Goal: Contribute content

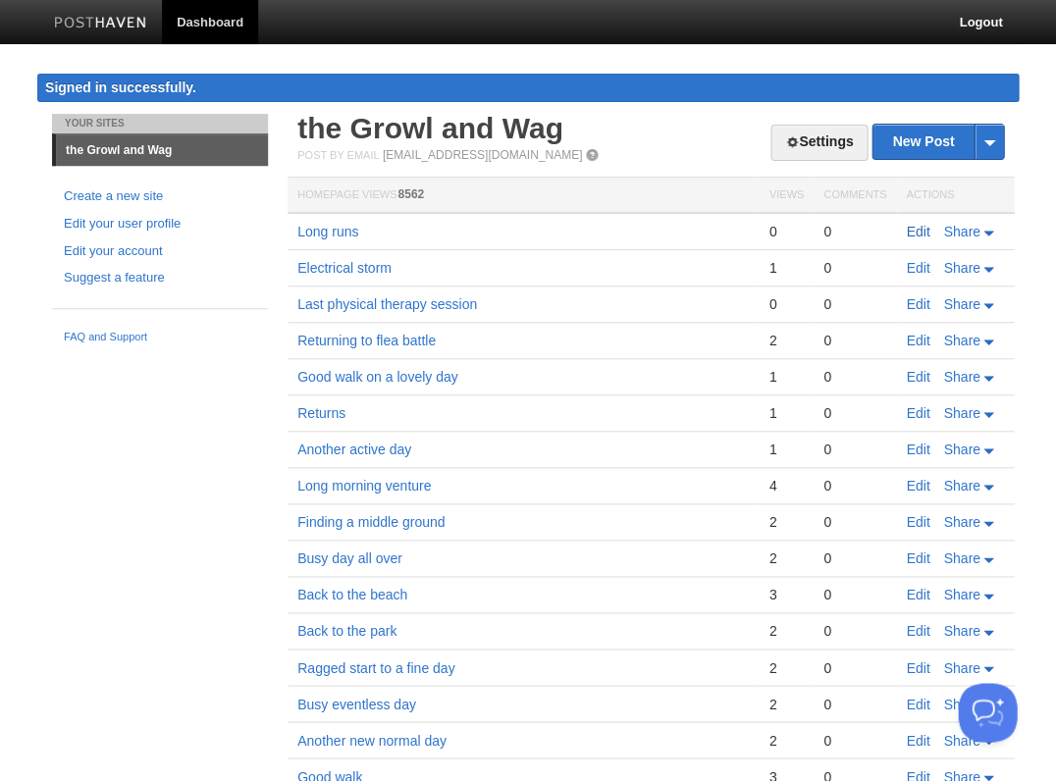
click at [912, 228] on link "Edit" at bounding box center [918, 232] width 24 height 16
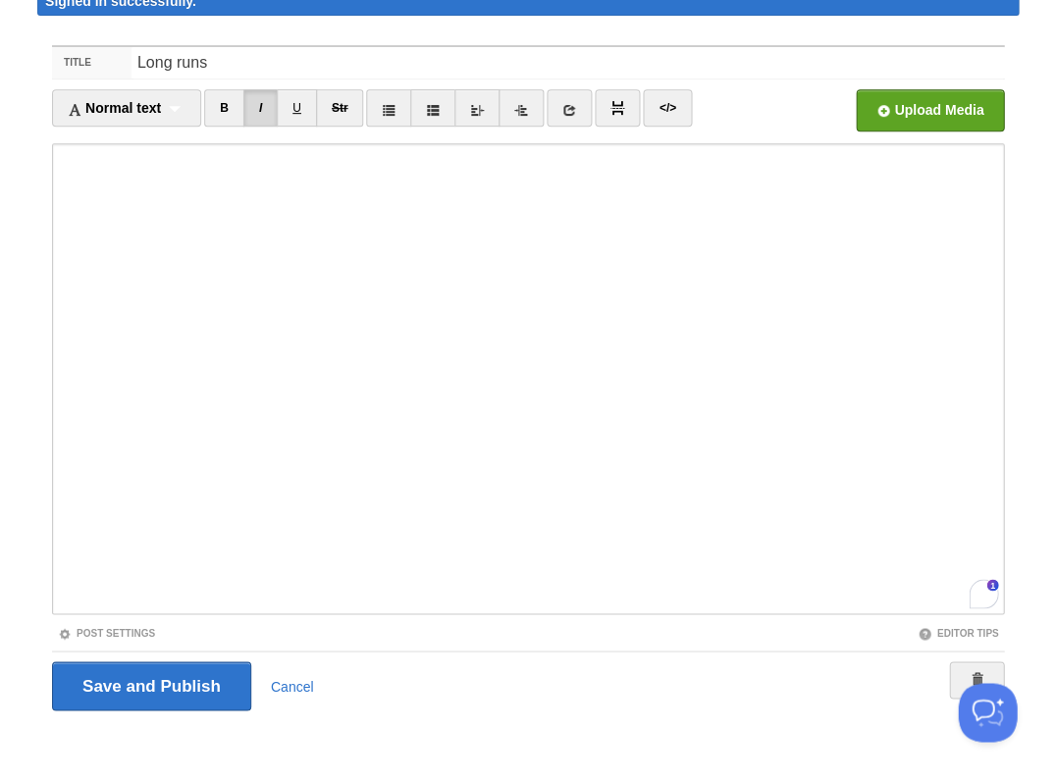
scroll to position [823, 0]
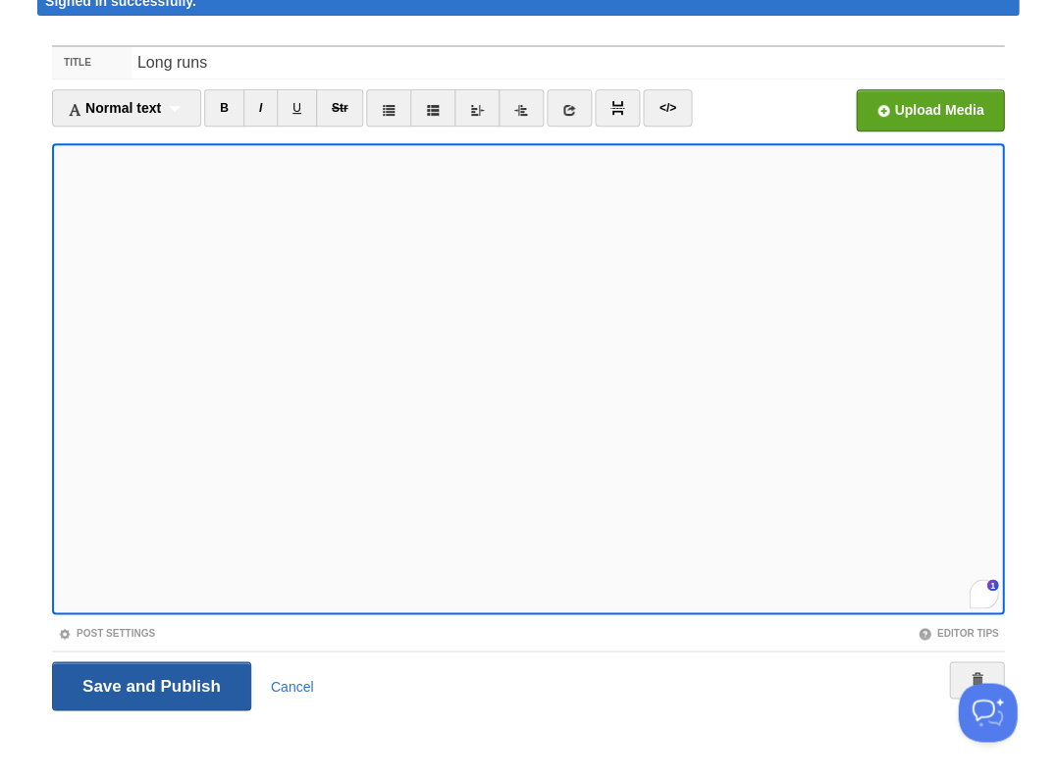
click at [149, 683] on input "Save and Publish" at bounding box center [151, 686] width 199 height 49
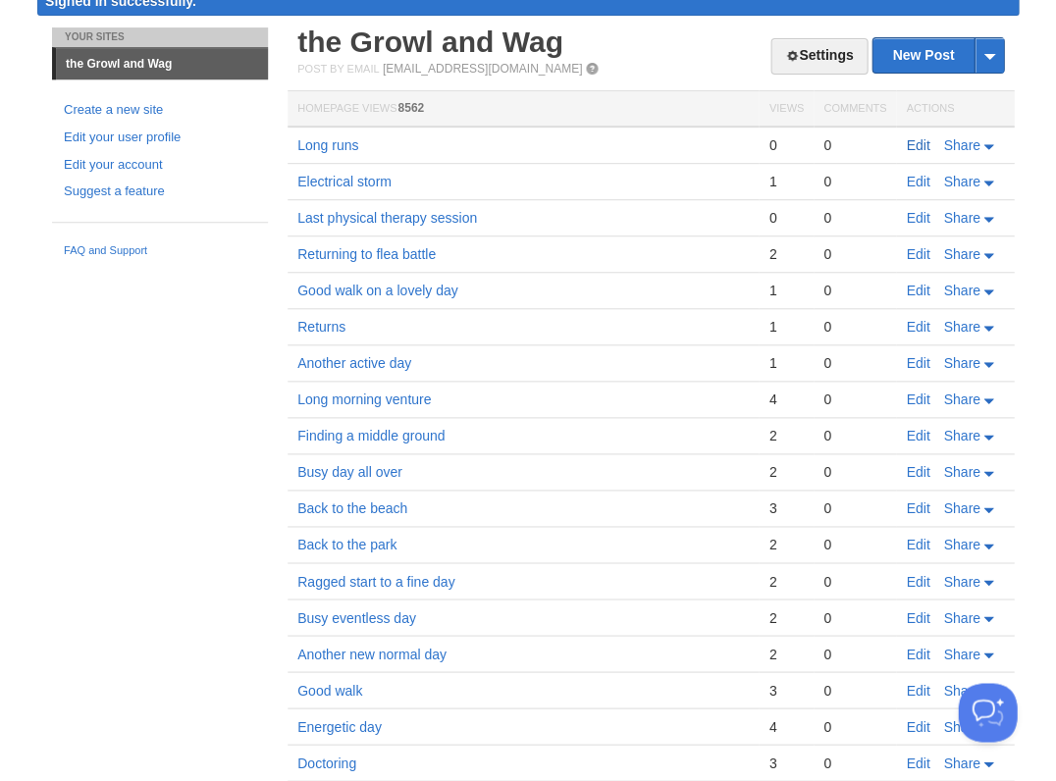
click at [910, 137] on link "Edit" at bounding box center [918, 145] width 24 height 16
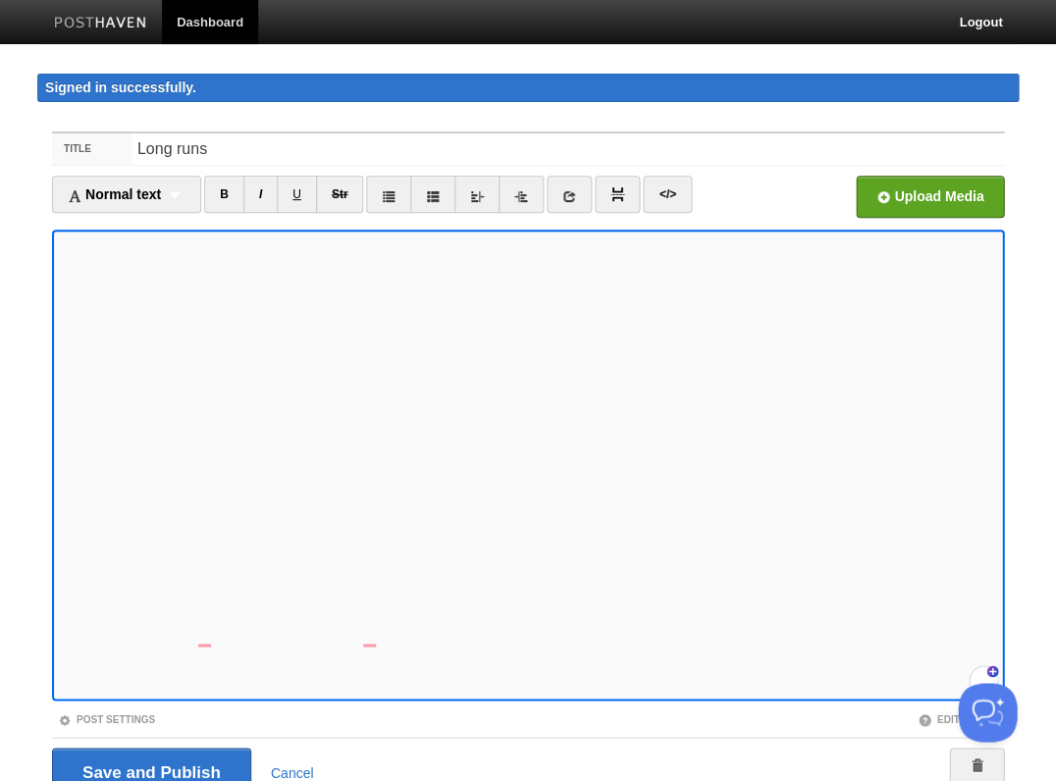
scroll to position [86, 0]
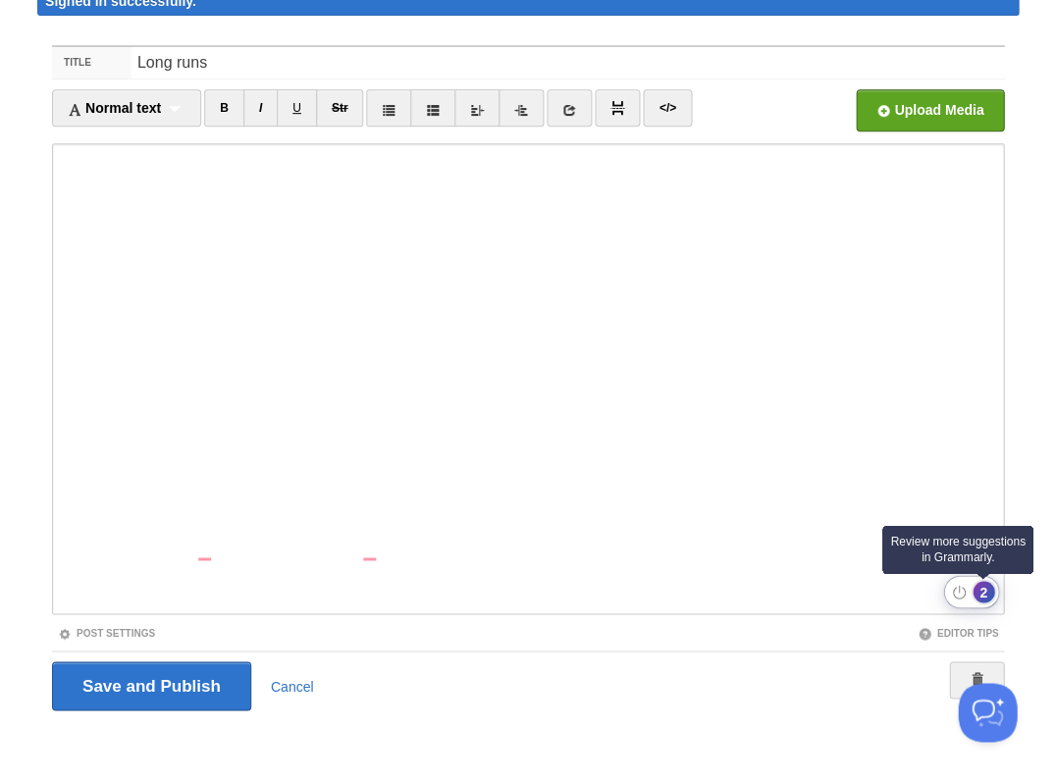
click at [981, 595] on div "2" at bounding box center [984, 592] width 22 height 22
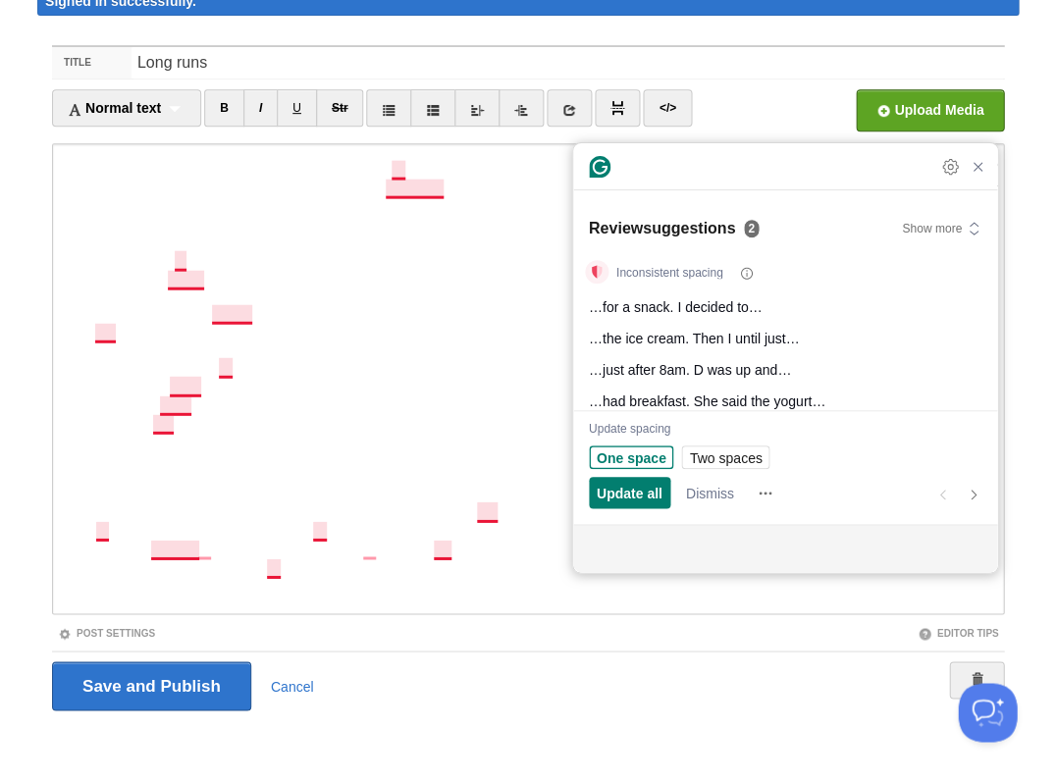
click at [644, 454] on span "One space" at bounding box center [632, 458] width 70 height 21
click at [639, 493] on span "Update all" at bounding box center [630, 493] width 66 height 21
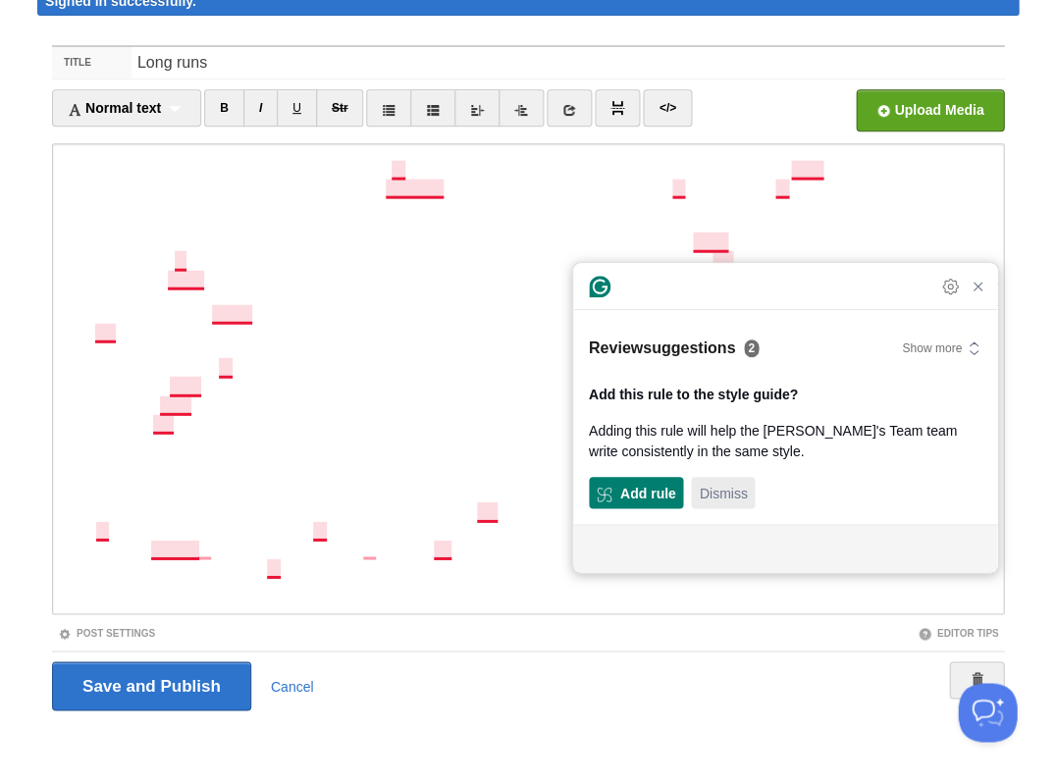
click at [733, 493] on span "Dismiss" at bounding box center [723, 493] width 48 height 21
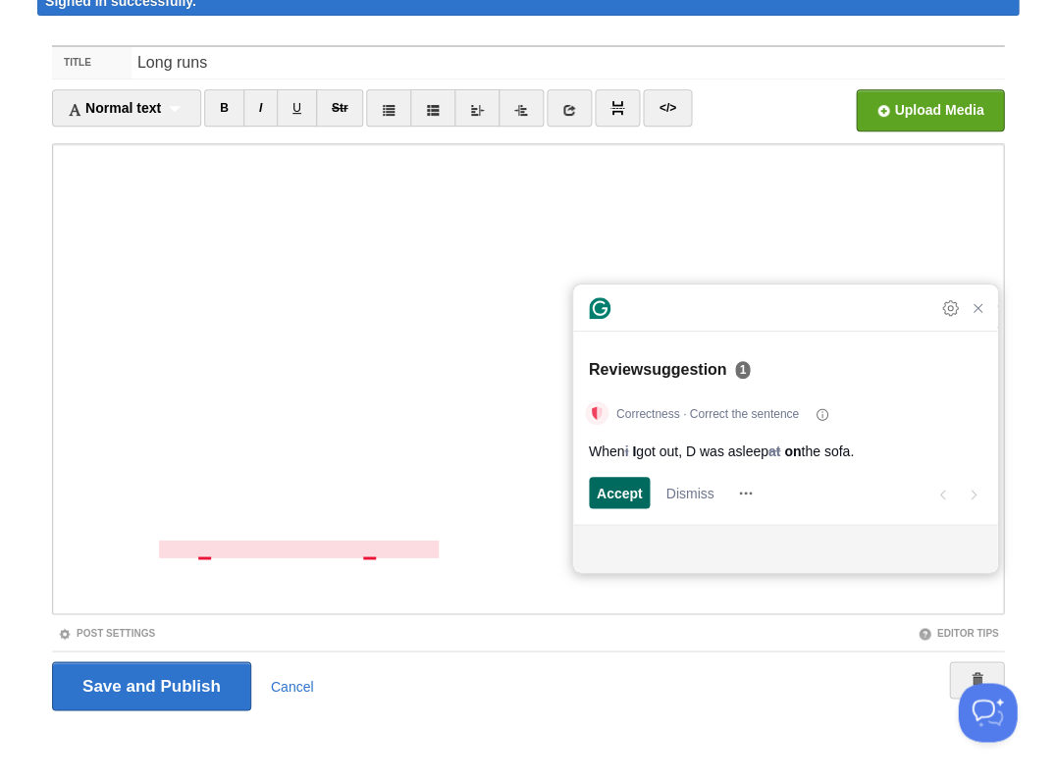
click at [636, 491] on span "Accept" at bounding box center [620, 493] width 46 height 21
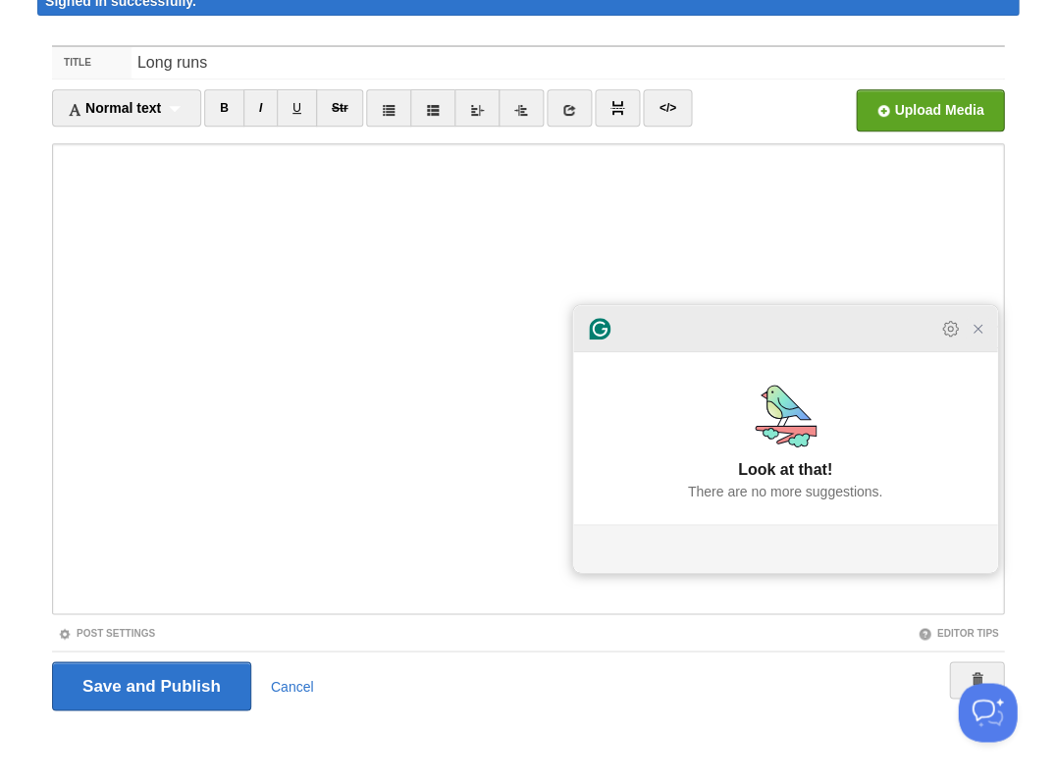
click at [975, 341] on icon "Close Grammarly Assistant" at bounding box center [978, 329] width 24 height 24
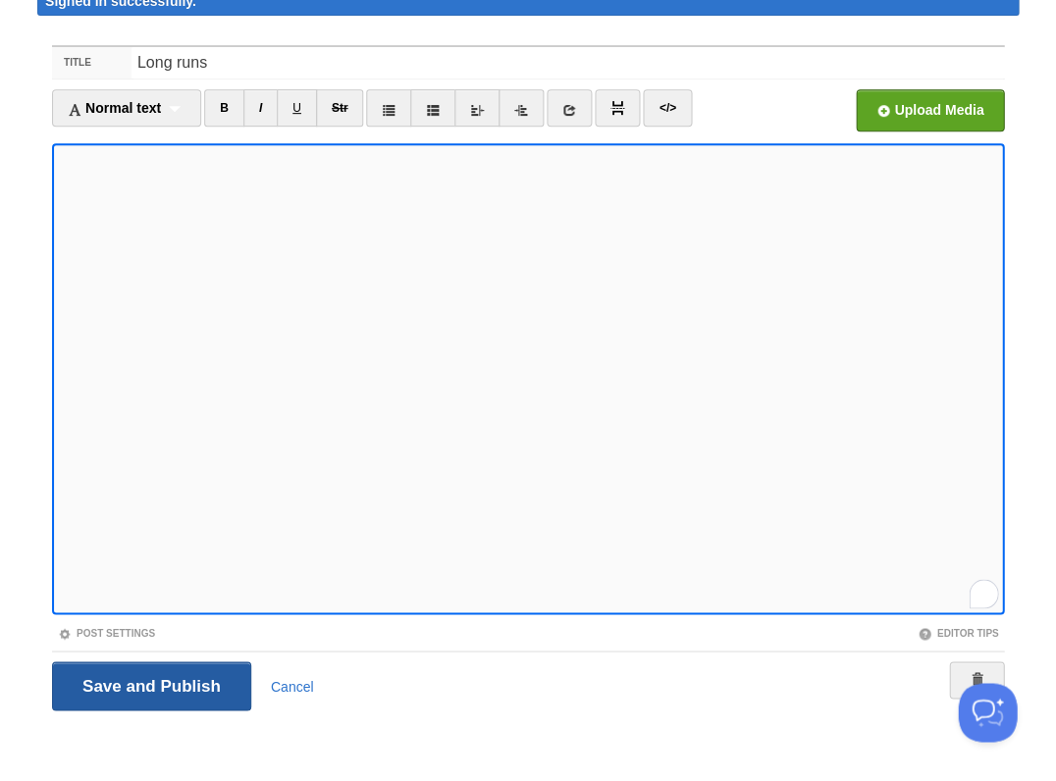
click at [149, 683] on input "Save and Publish" at bounding box center [151, 686] width 199 height 49
